Goal: Use online tool/utility: Utilize a website feature to perform a specific function

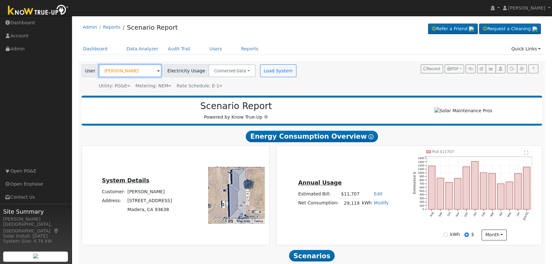
click at [129, 68] on input "Robert Binger" at bounding box center [130, 70] width 63 height 13
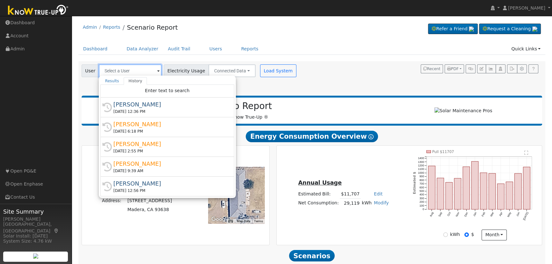
click at [112, 72] on input "text" at bounding box center [130, 70] width 63 height 13
paste input "Raul Martinez"
type input "Raul Martinez"
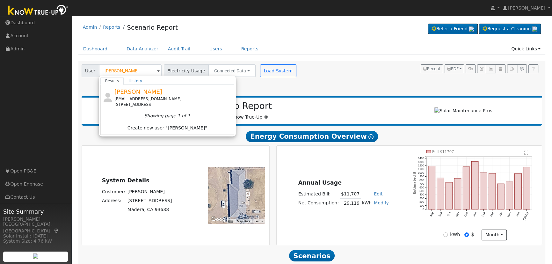
click at [136, 94] on span "[PERSON_NAME]" at bounding box center [138, 91] width 48 height 7
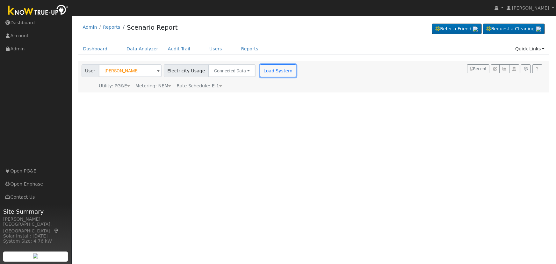
click at [272, 74] on button "Load System" at bounding box center [278, 70] width 36 height 13
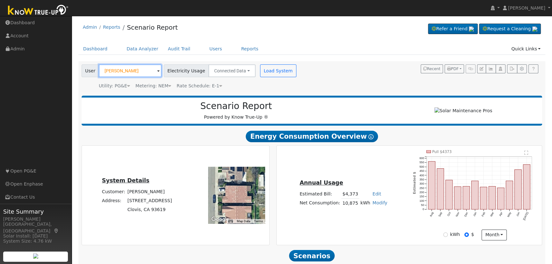
click at [119, 72] on input "[PERSON_NAME]" at bounding box center [130, 70] width 63 height 13
paste input "[PERSON_NAME]"
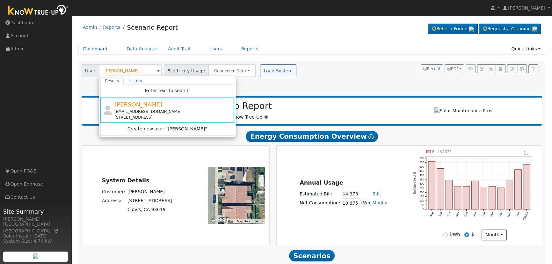
click at [99, 51] on link "Dashboard" at bounding box center [95, 49] width 34 height 12
type input "Raul Martinez"
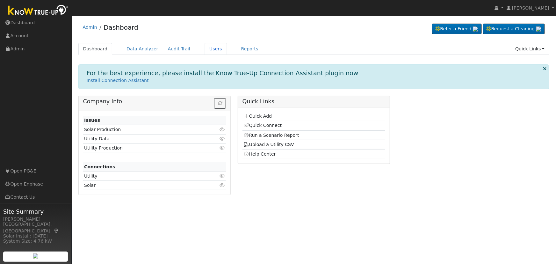
click at [211, 48] on link "Users" at bounding box center [216, 49] width 22 height 12
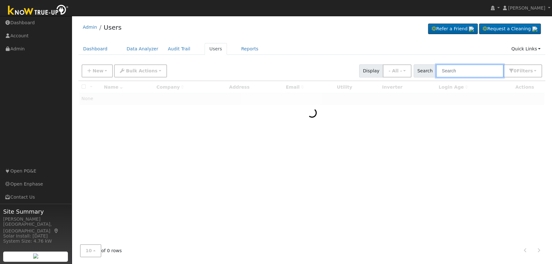
click at [471, 69] on input "text" at bounding box center [470, 70] width 68 height 13
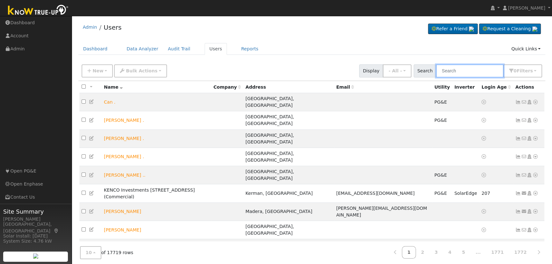
paste input "[PERSON_NAME]"
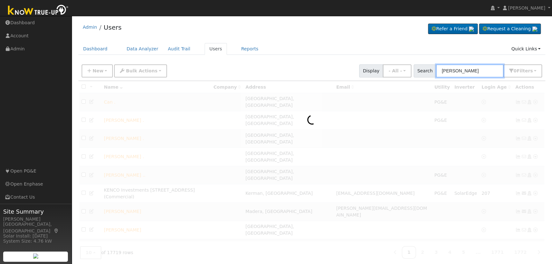
type input "Doug Boudakian"
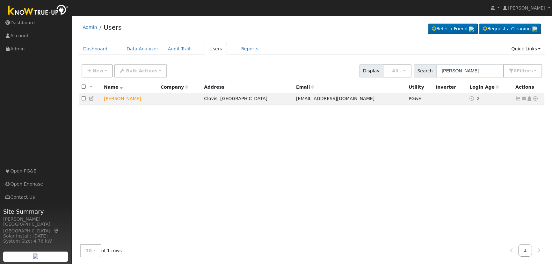
click at [535, 98] on icon at bounding box center [536, 98] width 6 height 4
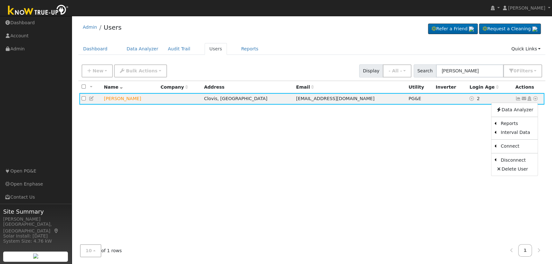
click at [0, 0] on link "Scenario" at bounding box center [0, 0] width 0 height 0
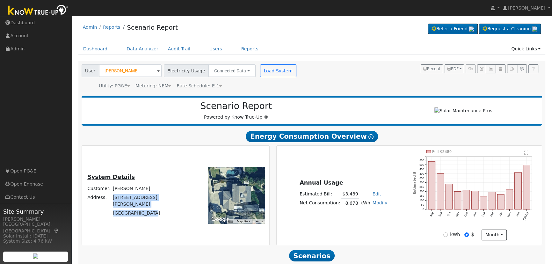
drag, startPoint x: 161, startPoint y: 214, endPoint x: 118, endPoint y: 205, distance: 43.6
click at [118, 205] on tbody "Customer: Doug Boudakian Address: 1045 North Burl Avenue Clovis, CA 93611" at bounding box center [136, 201] width 101 height 34
copy tbody "1045 North Burl Avenue Clovis, CA 93611"
click at [160, 192] on td "Doug Boudakian" at bounding box center [150, 188] width 76 height 9
drag, startPoint x: 159, startPoint y: 193, endPoint x: 125, endPoint y: 194, distance: 34.7
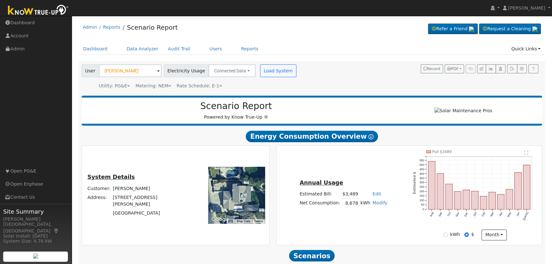
click at [125, 193] on td "Doug Boudakian" at bounding box center [150, 188] width 76 height 9
copy td "Doug Boudakian"
click at [117, 74] on input "Doug Boudakian" at bounding box center [130, 70] width 63 height 13
click at [117, 74] on input "[PERSON_NAME]" at bounding box center [130, 70] width 63 height 13
paste input "[PERSON_NAME]"
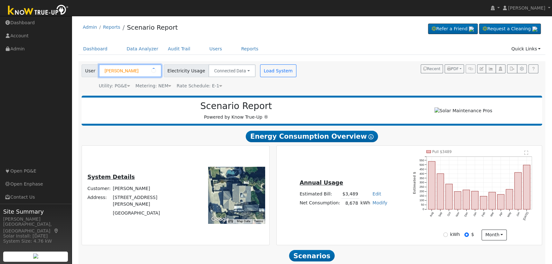
type input "[PERSON_NAME]"
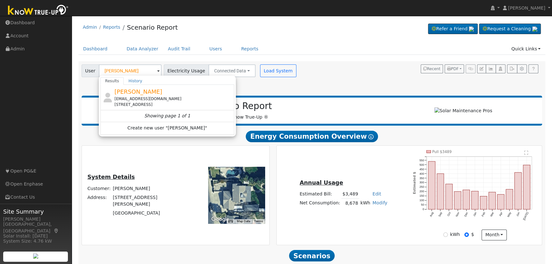
drag, startPoint x: 144, startPoint y: 109, endPoint x: 150, endPoint y: 103, distance: 8.4
click at [0, 0] on div "Raul Martinez nunosiii@gmail.com 613 Kaweah Avenue, Clovis, CA 93619" at bounding box center [0, 0] width 0 height 0
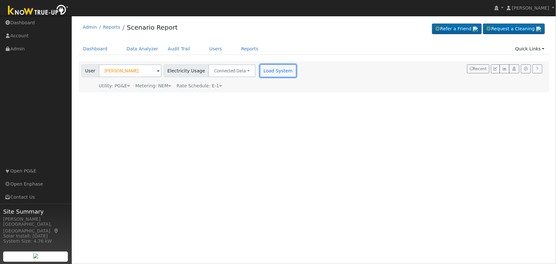
click at [266, 68] on button "Load System" at bounding box center [278, 70] width 36 height 13
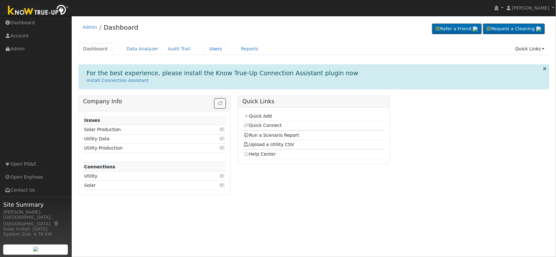
click at [205, 47] on link "Users" at bounding box center [216, 49] width 22 height 12
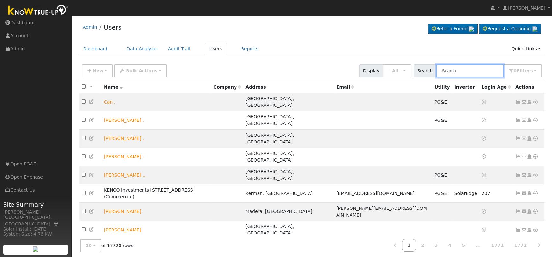
click at [464, 72] on input "text" at bounding box center [470, 70] width 68 height 13
type input "binger"
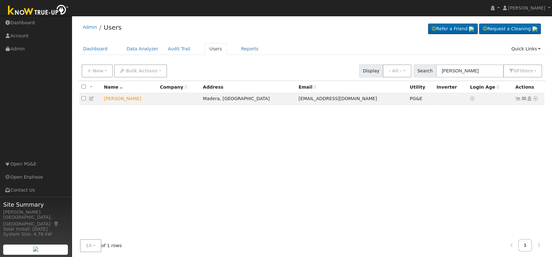
click at [535, 99] on icon at bounding box center [536, 98] width 6 height 4
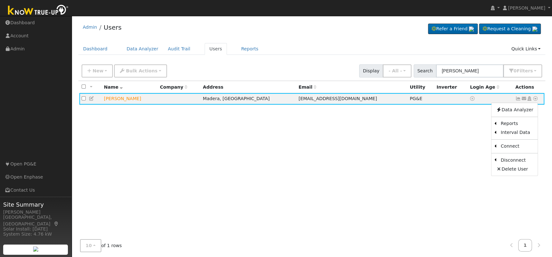
click at [0, 0] on link "Scenario" at bounding box center [0, 0] width 0 height 0
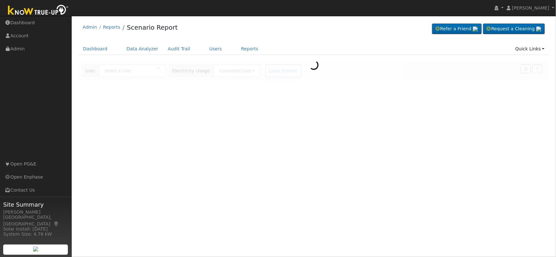
type input "[PERSON_NAME]"
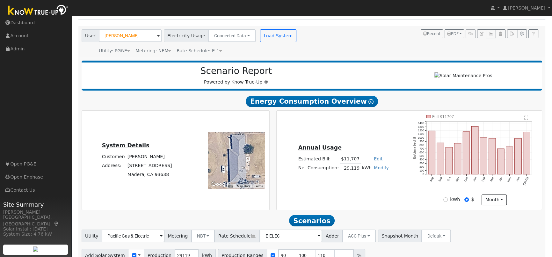
scroll to position [68, 0]
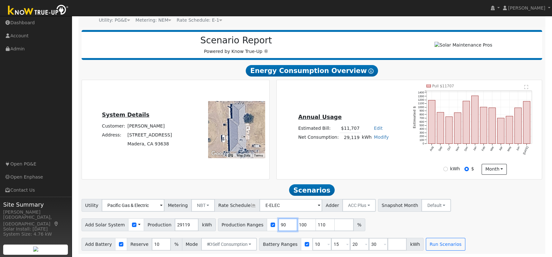
click at [278, 225] on input "90" at bounding box center [287, 224] width 19 height 13
type input "100"
type input "110"
click at [278, 225] on input "100" at bounding box center [287, 224] width 19 height 13
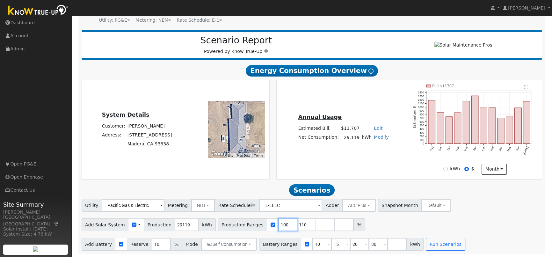
type input "110"
click at [278, 225] on input "110" at bounding box center [287, 224] width 19 height 13
type input "1"
type input "105"
click at [145, 250] on span "Reserve" at bounding box center [140, 244] width 26 height 13
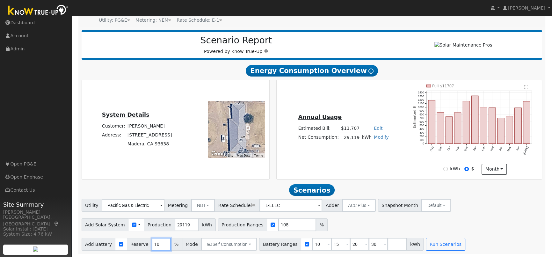
click at [152, 246] on input "10" at bounding box center [161, 244] width 19 height 13
type input "20"
click at [312, 245] on input "10" at bounding box center [321, 244] width 19 height 13
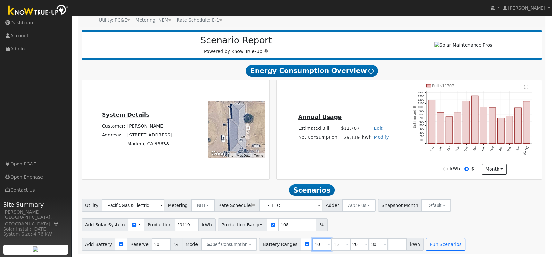
click at [312, 245] on input "10" at bounding box center [321, 244] width 19 height 13
type input "15"
type input "20"
type input "30"
click at [312, 245] on input "1" at bounding box center [321, 244] width 19 height 13
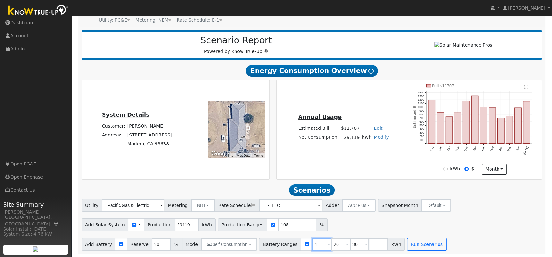
type input "20"
type input "30"
click at [312, 245] on input "20" at bounding box center [321, 244] width 19 height 13
type input "30"
click at [312, 245] on input "30" at bounding box center [321, 244] width 19 height 13
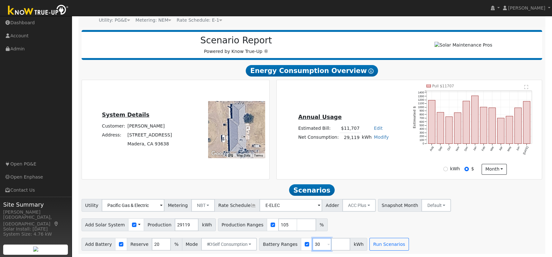
type input "3"
type input "40"
click at [312, 245] on input "40" at bounding box center [321, 244] width 19 height 13
type input "40"
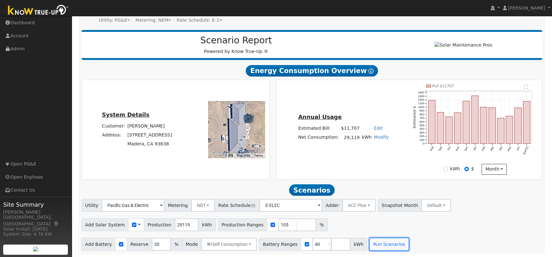
click at [376, 239] on button "Run Scenarios" at bounding box center [388, 244] width 39 height 13
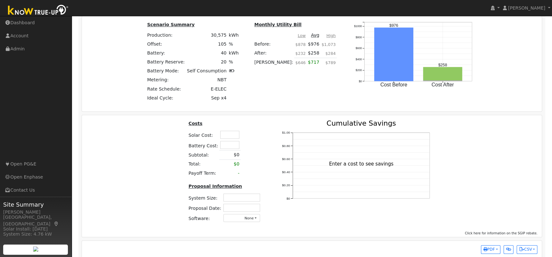
scroll to position [501, 0]
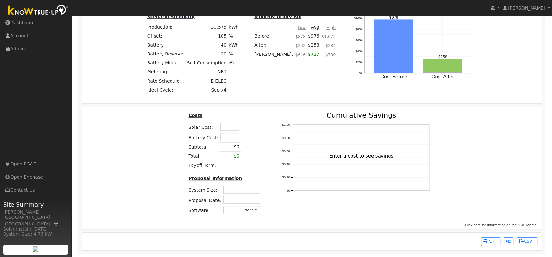
click at [230, 128] on input "text" at bounding box center [229, 127] width 19 height 8
type input "$60,800"
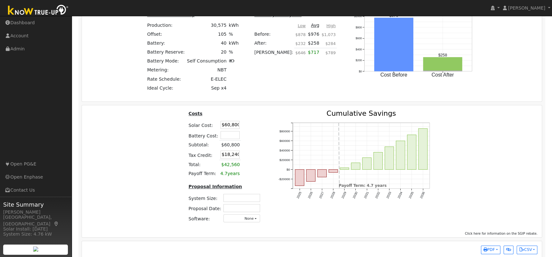
click at [230, 135] on input "text" at bounding box center [230, 135] width 19 height 8
type input "$39,000"
type input "$29,940"
click at [259, 130] on table "Costs Solar Cost: $60,800 Battery Cost: $39,000 Subtotal: $60,800 Tax Credit: $…" at bounding box center [225, 144] width 76 height 68
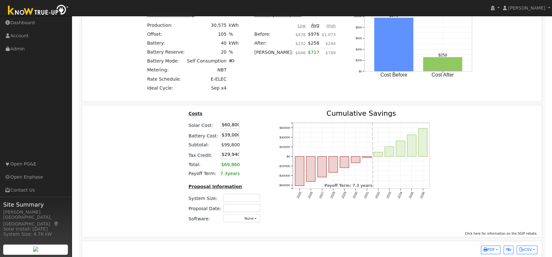
click at [234, 194] on td at bounding box center [242, 198] width 39 height 10
click at [234, 198] on input "text" at bounding box center [241, 198] width 37 height 8
type input "22.36"
click at [245, 208] on input "text" at bounding box center [241, 208] width 37 height 8
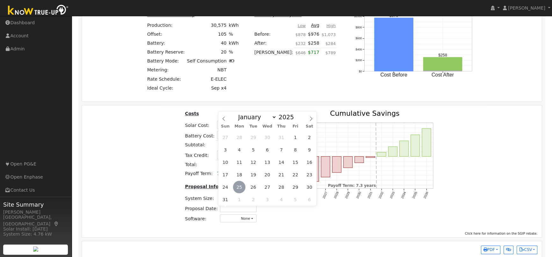
click at [239, 188] on span "25" at bounding box center [239, 187] width 12 height 12
type input "[DATE]"
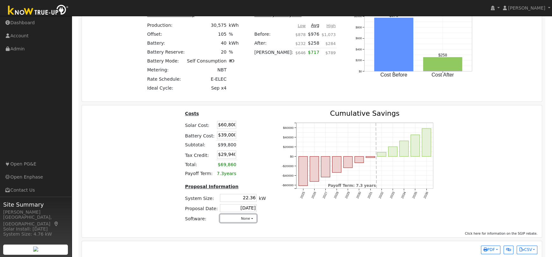
click at [246, 221] on button "None" at bounding box center [238, 218] width 37 height 8
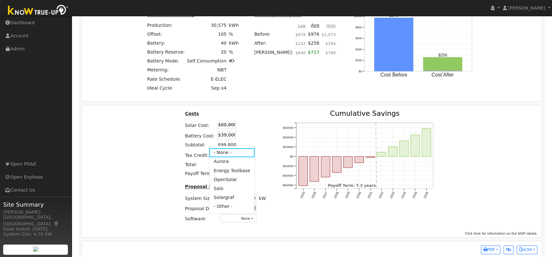
click at [223, 164] on link "Aurora" at bounding box center [232, 161] width 46 height 9
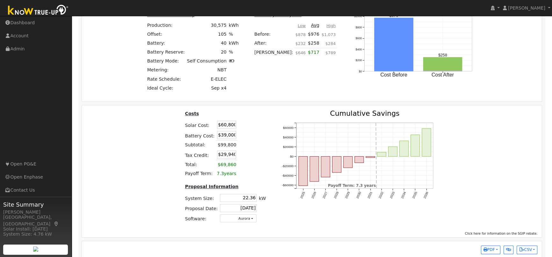
click at [493, 137] on div "Costs Solar Cost: $60,800 Battery Cost: $39,000 Subtotal: $99,800 Tax Credit: $…" at bounding box center [312, 169] width 465 height 118
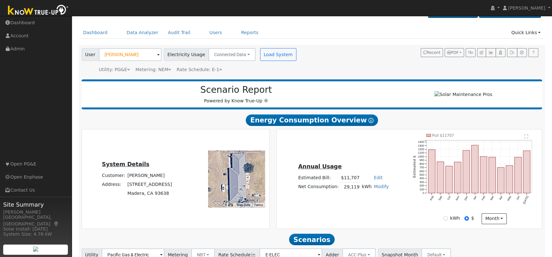
scroll to position [0, 0]
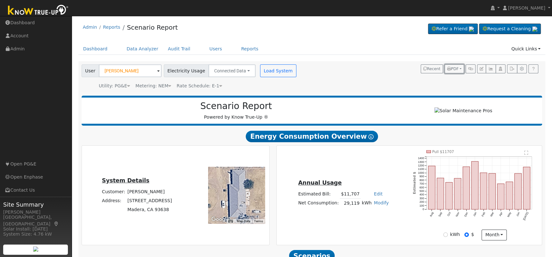
click at [454, 68] on span "PDF" at bounding box center [452, 69] width 11 height 4
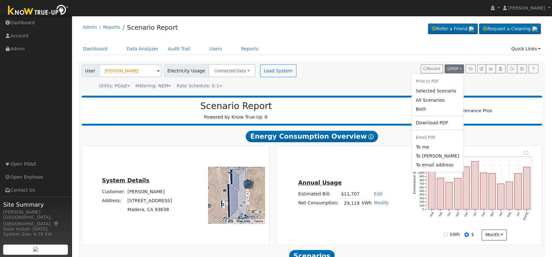
click at [433, 107] on link "Both" at bounding box center [437, 109] width 52 height 9
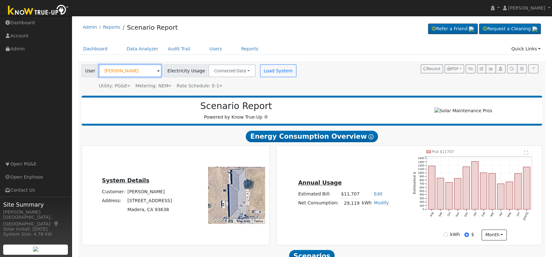
click at [131, 72] on input "Robert Binger" at bounding box center [130, 70] width 63 height 13
paste input "[PERSON_NAME]"
type input "[PERSON_NAME]"
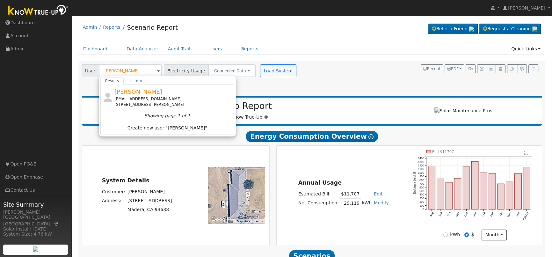
click at [146, 98] on div "[EMAIL_ADDRESS][DOMAIN_NAME]" at bounding box center [173, 99] width 118 height 6
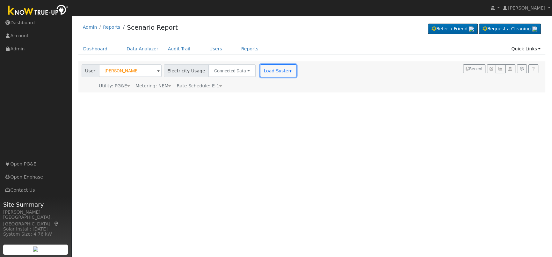
click at [268, 70] on button "Load System" at bounding box center [278, 70] width 36 height 13
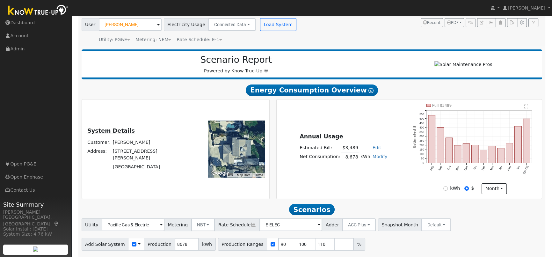
scroll to position [10, 0]
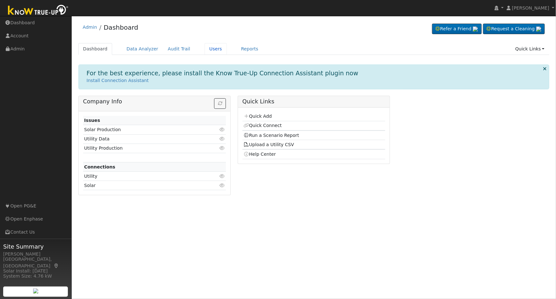
click at [205, 51] on link "Users" at bounding box center [216, 49] width 22 height 12
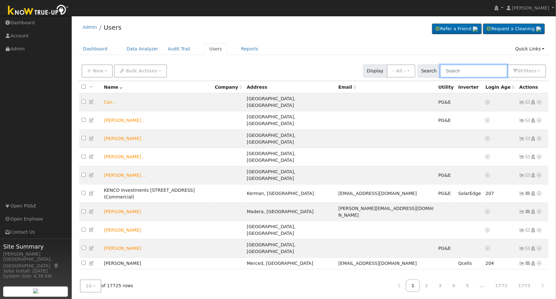
click at [468, 68] on input "text" at bounding box center [474, 70] width 68 height 13
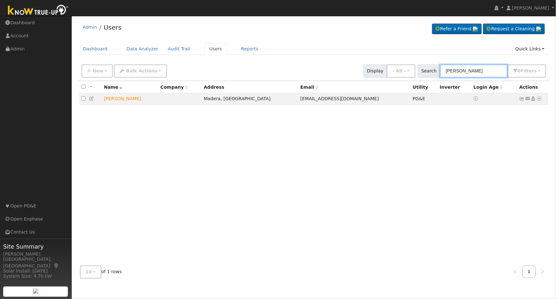
type input "binger"
click at [541, 99] on icon at bounding box center [540, 98] width 6 height 4
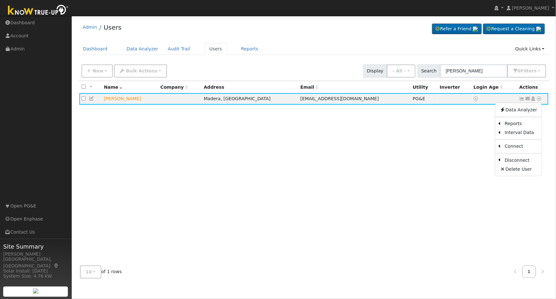
click at [0, 0] on link "Scenario" at bounding box center [0, 0] width 0 height 0
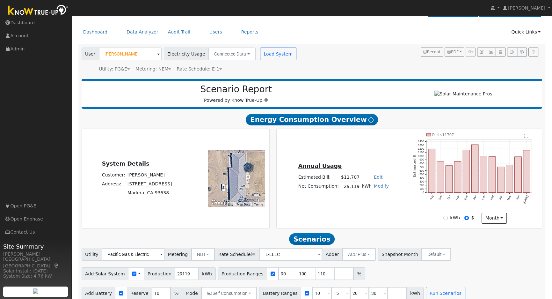
scroll to position [26, 0]
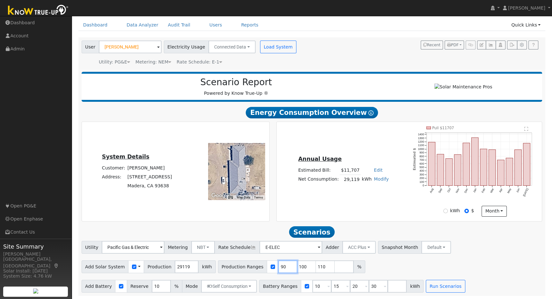
click at [278, 265] on input "90" at bounding box center [287, 266] width 19 height 13
type input "100"
type input "110"
click at [278, 265] on input "100" at bounding box center [287, 266] width 19 height 13
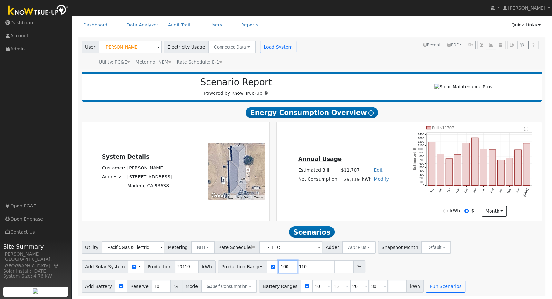
type input "110"
click at [278, 265] on input "110" at bounding box center [287, 266] width 19 height 13
click at [278, 265] on input "number" at bounding box center [287, 266] width 19 height 13
type input "105"
click at [152, 284] on input "10" at bounding box center [161, 286] width 19 height 13
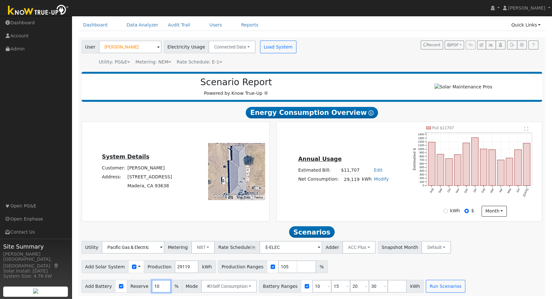
click at [152, 284] on input "10" at bounding box center [161, 286] width 19 height 13
type input "20"
click at [312, 284] on input "10" at bounding box center [321, 286] width 19 height 13
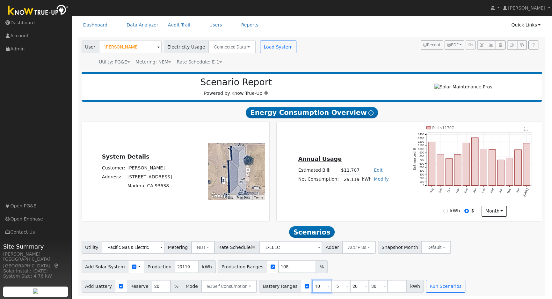
type input "15"
type input "20"
type input "30"
click at [312, 284] on input "15" at bounding box center [321, 286] width 19 height 13
type input "20"
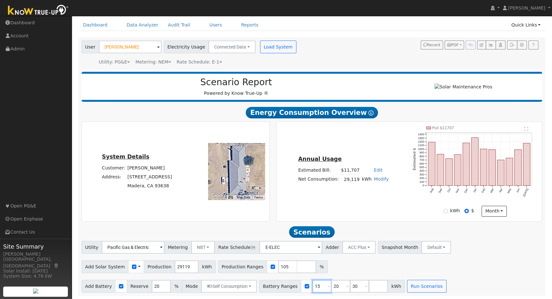
type input "30"
click at [312, 284] on input "20" at bounding box center [321, 286] width 19 height 13
type input "30"
click at [312, 284] on input "30" at bounding box center [321, 286] width 19 height 13
type input "3"
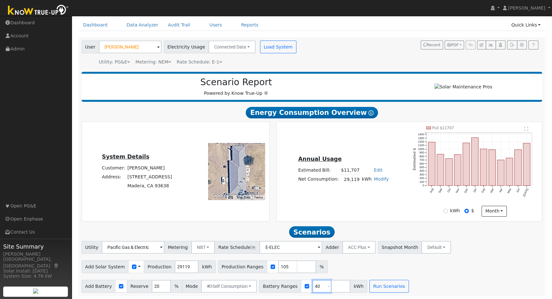
type input "40"
click at [371, 289] on button "Run Scenarios" at bounding box center [388, 286] width 39 height 13
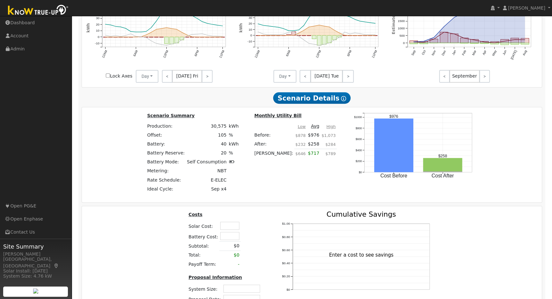
scroll to position [406, 0]
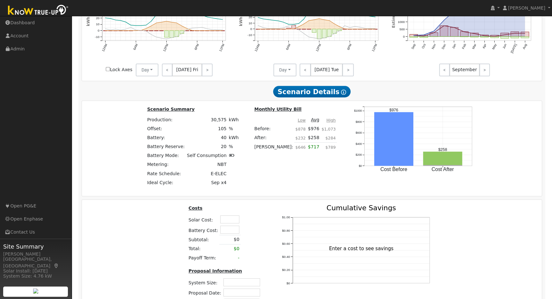
click at [231, 219] on input "text" at bounding box center [229, 219] width 19 height 8
type input "$39,500"
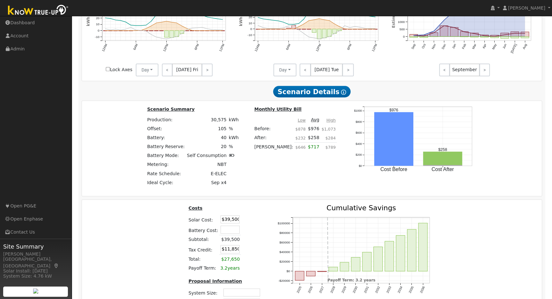
click at [252, 214] on th at bounding box center [257, 209] width 11 height 10
click at [241, 228] on td at bounding box center [246, 229] width 11 height 11
click at [235, 230] on input "text" at bounding box center [230, 229] width 19 height 8
type input "$39,500"
type input "$23,700"
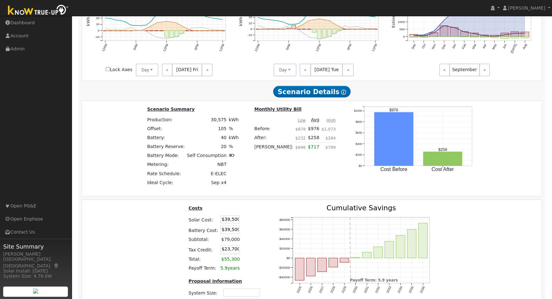
click at [231, 222] on input "$39,500" at bounding box center [230, 219] width 19 height 8
type input "$60,300"
type input "$29,940"
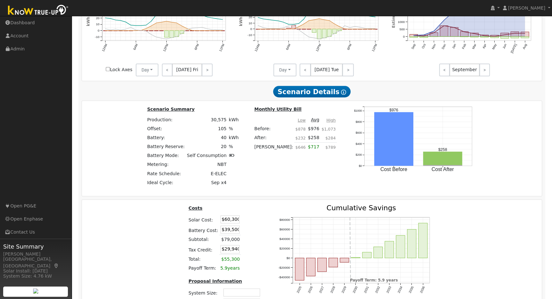
click at [251, 217] on table "Costs Solar Cost: $60,300 Battery Cost: $39,500 Subtotal: $79,000 Tax Credit: $…" at bounding box center [225, 238] width 76 height 68
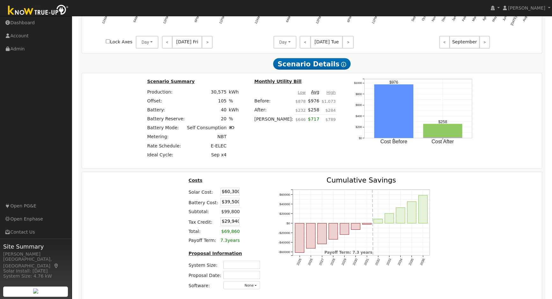
scroll to position [464, 0]
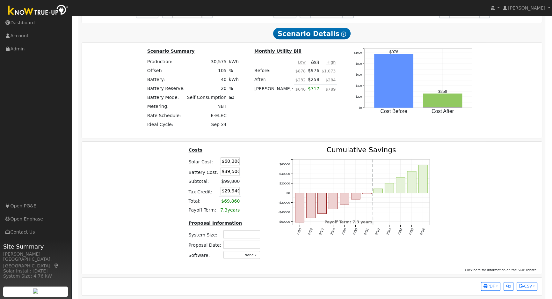
click at [247, 236] on input "text" at bounding box center [241, 234] width 37 height 8
type input "22.36"
click at [246, 245] on input "text" at bounding box center [241, 244] width 37 height 8
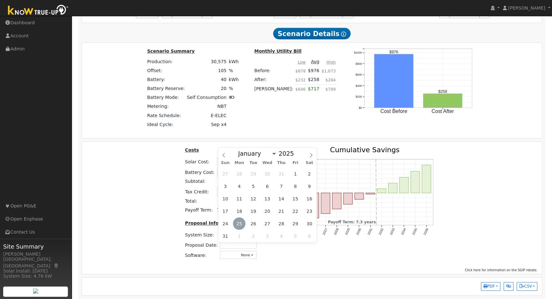
click at [239, 222] on span "25" at bounding box center [239, 223] width 12 height 12
type input "[DATE]"
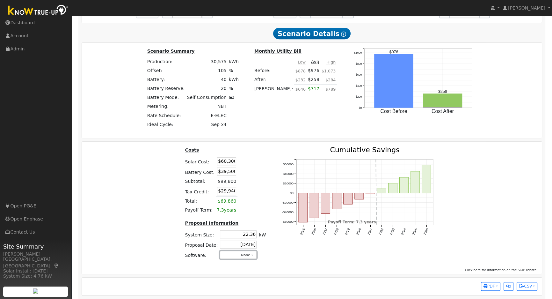
click at [237, 258] on button "None" at bounding box center [238, 255] width 37 height 8
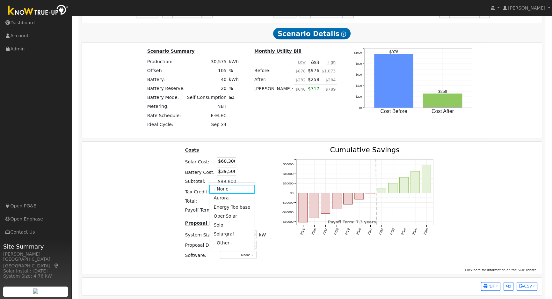
click at [228, 202] on link "Aurora" at bounding box center [232, 198] width 46 height 9
click at [302, 255] on div "2025 2026 2027 2028 2029 2030 2031 2032 2033 2034 2035 2036 -$60000 -$40000 -$2…" at bounding box center [360, 205] width 173 height 118
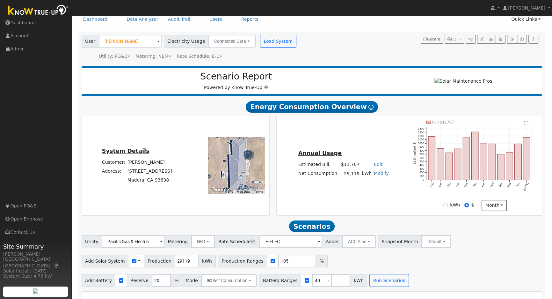
scroll to position [0, 0]
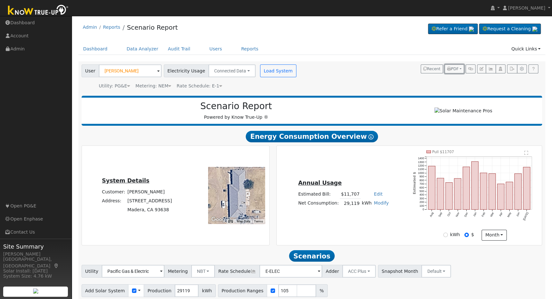
click at [459, 67] on button "PDF" at bounding box center [454, 68] width 19 height 9
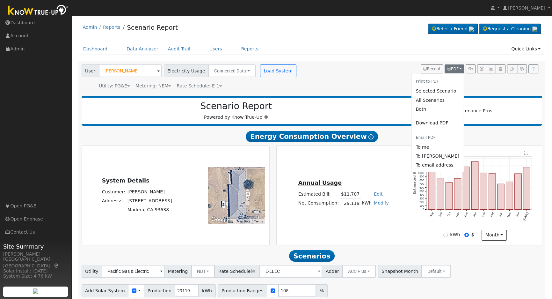
click at [433, 111] on link "Both" at bounding box center [437, 109] width 52 height 9
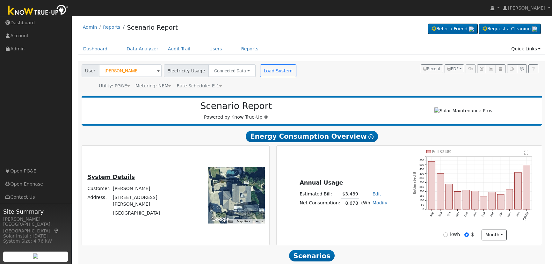
scroll to position [10, 0]
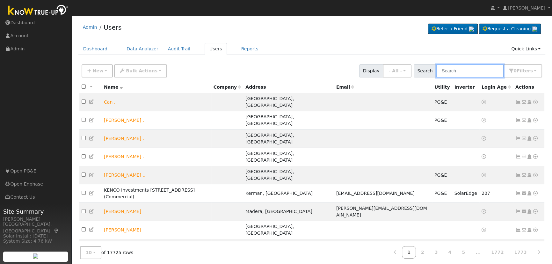
click at [482, 67] on input "text" at bounding box center [470, 70] width 68 height 13
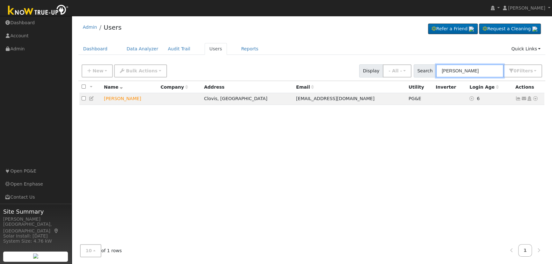
type input "[PERSON_NAME]"
click at [535, 99] on icon at bounding box center [536, 98] width 6 height 4
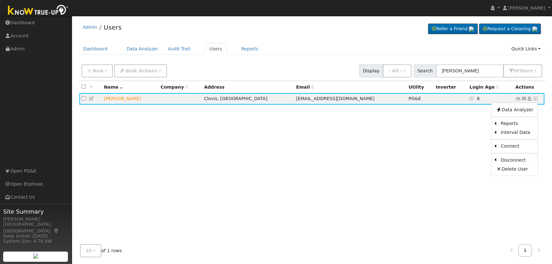
click at [0, 0] on link "Scenario" at bounding box center [0, 0] width 0 height 0
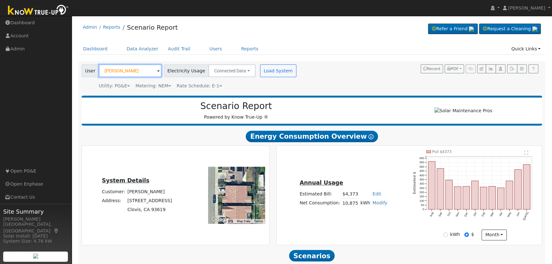
click at [126, 70] on input "[PERSON_NAME]" at bounding box center [130, 70] width 63 height 13
paste input "[PERSON_NAME], scenario report - signed (1)"
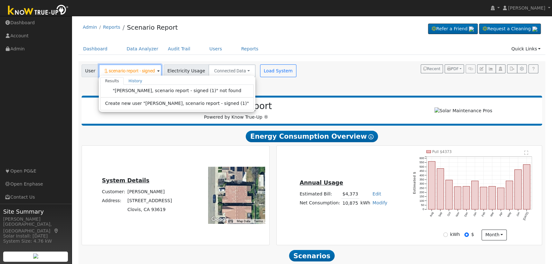
click at [132, 70] on input "[PERSON_NAME], scenario report - signed (1)" at bounding box center [130, 70] width 63 height 13
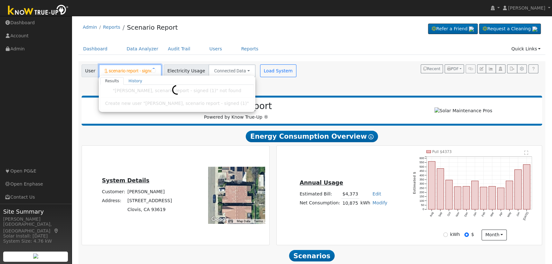
click at [132, 70] on input "[PERSON_NAME], scenario report - signed (1)" at bounding box center [130, 70] width 63 height 13
click at [133, 70] on input "[PERSON_NAME], scenario report - signed (1)" at bounding box center [130, 70] width 63 height 13
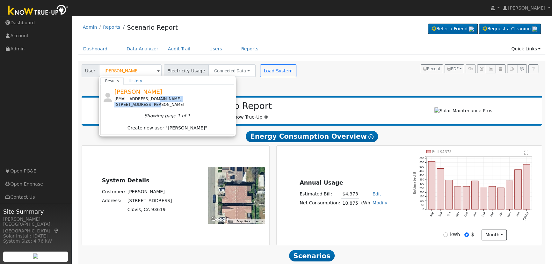
click at [150, 101] on div "[EMAIL_ADDRESS][DOMAIN_NAME] [STREET_ADDRESS][PERSON_NAME]" at bounding box center [173, 101] width 118 height 11
type input "[PERSON_NAME]"
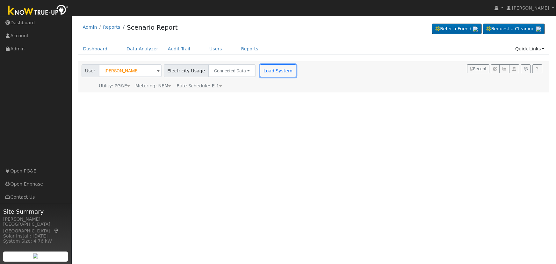
click at [272, 69] on button "Load System" at bounding box center [278, 70] width 36 height 13
